Goal: Consume media (video, audio): Consume media (video, audio)

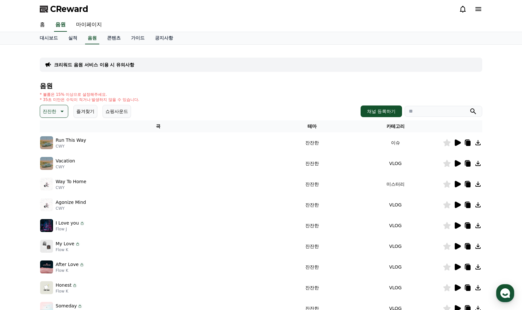
click at [60, 112] on icon at bounding box center [62, 111] width 8 height 8
click at [113, 113] on button "쇼핑사운드" at bounding box center [117, 111] width 28 height 13
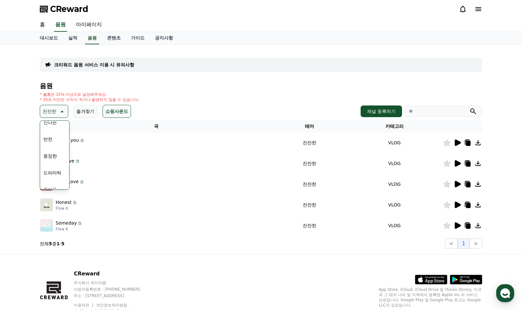
scroll to position [94, 0]
click at [49, 134] on button "신나는" at bounding box center [50, 135] width 19 height 14
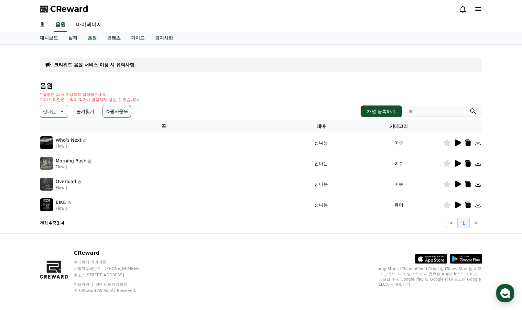
click at [57, 111] on button "신나는" at bounding box center [54, 111] width 28 height 13
click at [53, 171] on button "EDM" at bounding box center [49, 172] width 16 height 14
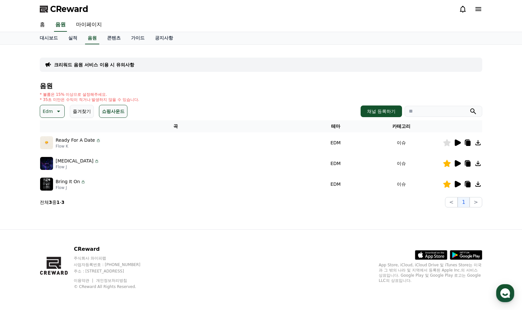
click at [455, 143] on icon at bounding box center [458, 142] width 6 height 6
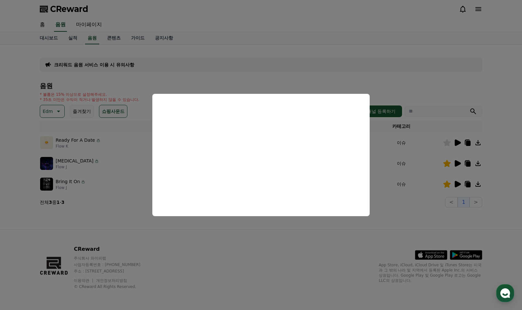
click at [457, 161] on button "close modal" at bounding box center [261, 155] width 522 height 310
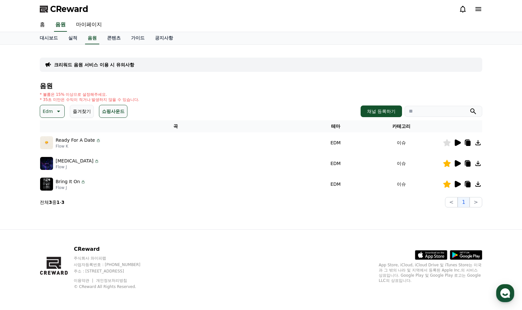
click at [457, 163] on icon at bounding box center [458, 163] width 6 height 6
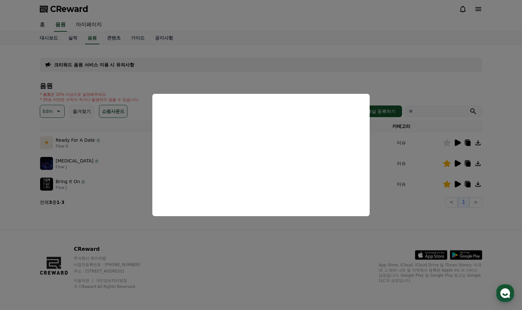
click at [458, 183] on button "close modal" at bounding box center [261, 155] width 522 height 310
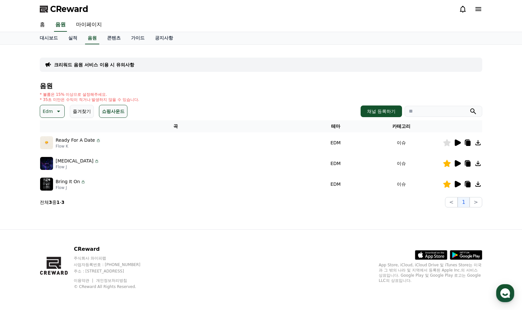
click at [458, 185] on icon at bounding box center [458, 184] width 6 height 6
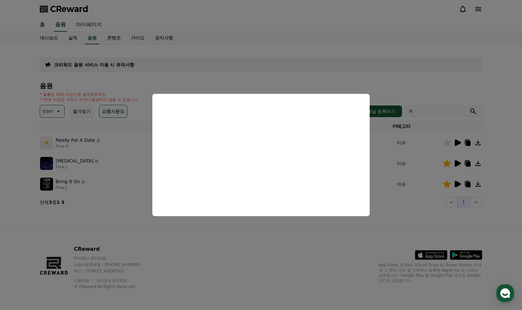
click at [454, 163] on button "close modal" at bounding box center [261, 155] width 522 height 310
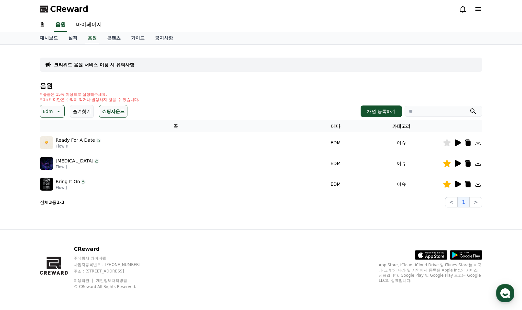
click at [457, 163] on icon at bounding box center [458, 163] width 6 height 6
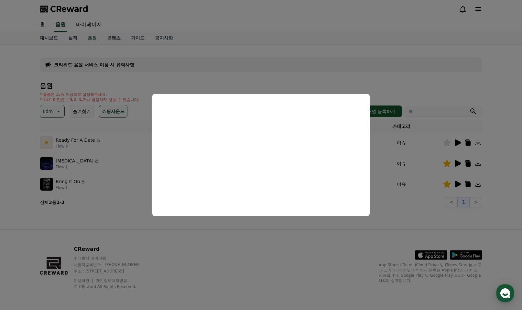
click at [19, 219] on button "close modal" at bounding box center [261, 155] width 522 height 310
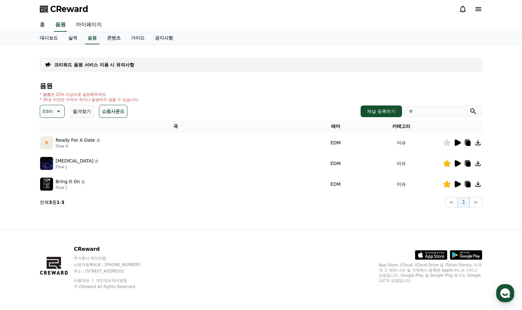
click at [9, 59] on div "크리워드 음원 서비스 이용 시 유의사항 음원 * 볼륨은 15% 이상으로 설정해주세요. * 35초 미만은 수익이 적거나 발생하지 않을 수 있습니…" at bounding box center [261, 137] width 522 height 185
